Goal: Understand process/instructions

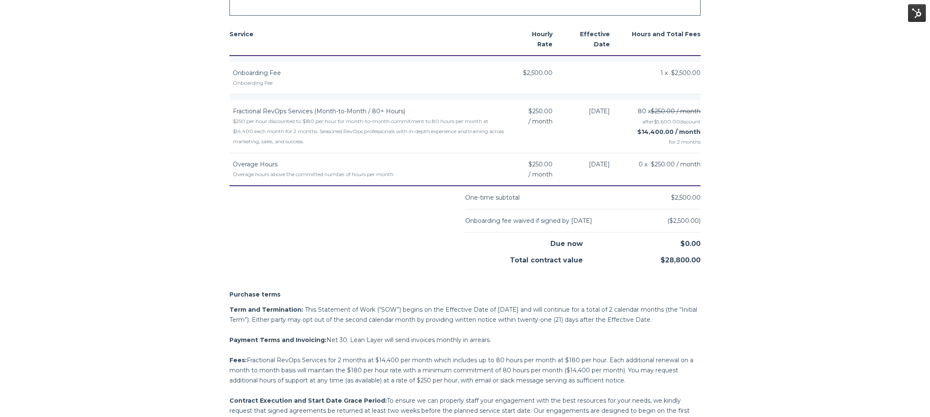
scroll to position [1051, 0]
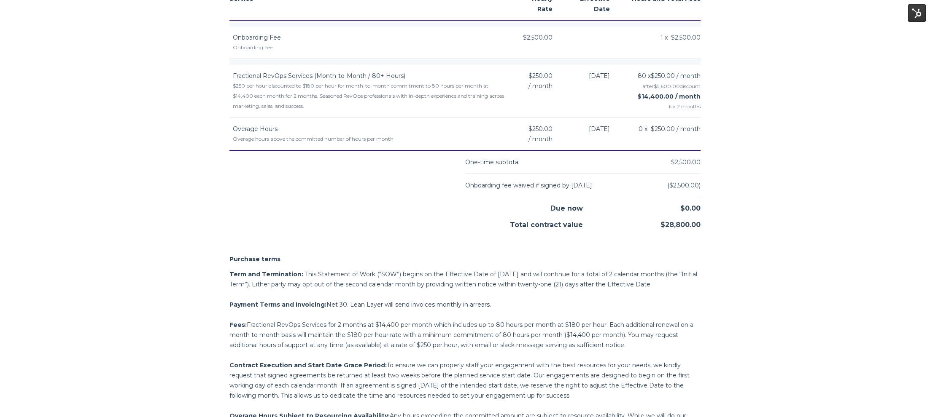
scroll to position [1175, 0]
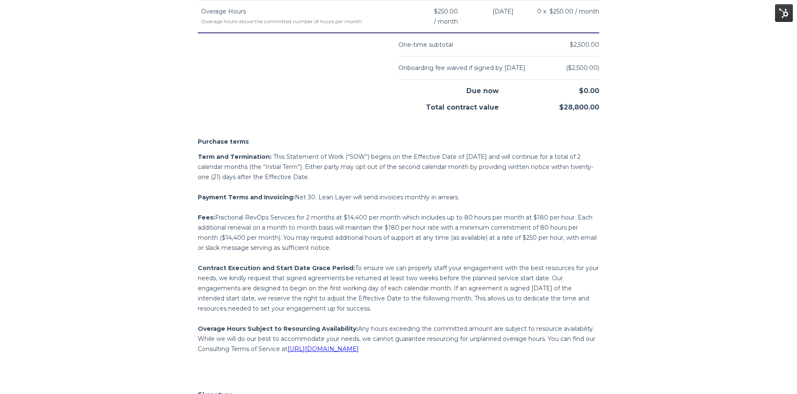
scroll to position [1555, 0]
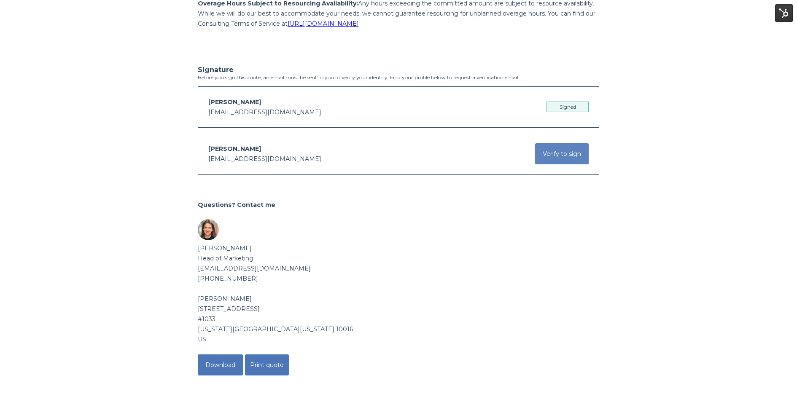
click at [559, 147] on button "Verify to sign" at bounding box center [562, 153] width 54 height 21
